Goal: Find specific page/section: Find specific page/section

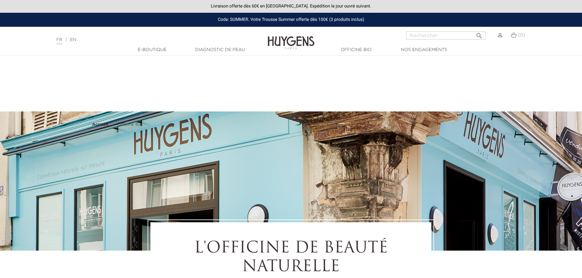
select select "FR"
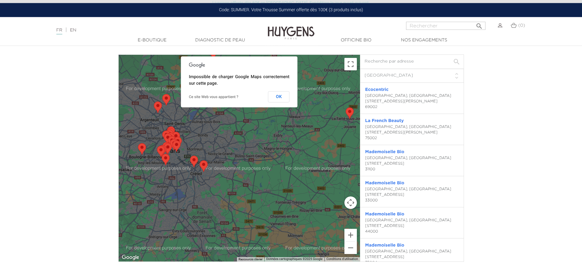
scroll to position [1737, 0]
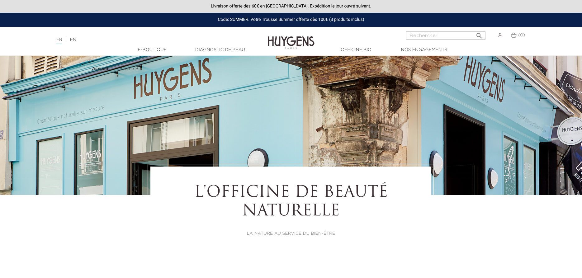
select select "FR"
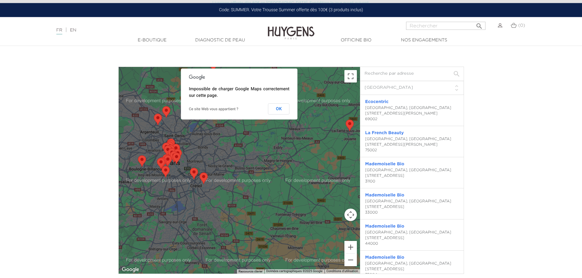
scroll to position [1715, 0]
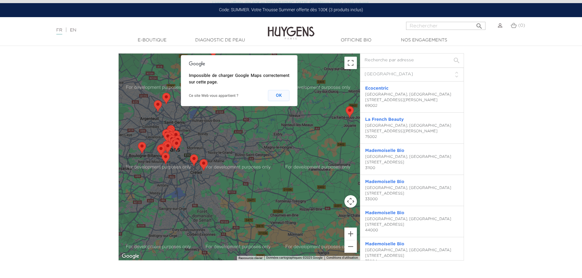
click at [285, 95] on button "OK" at bounding box center [278, 95] width 21 height 11
